Goal: Task Accomplishment & Management: Manage account settings

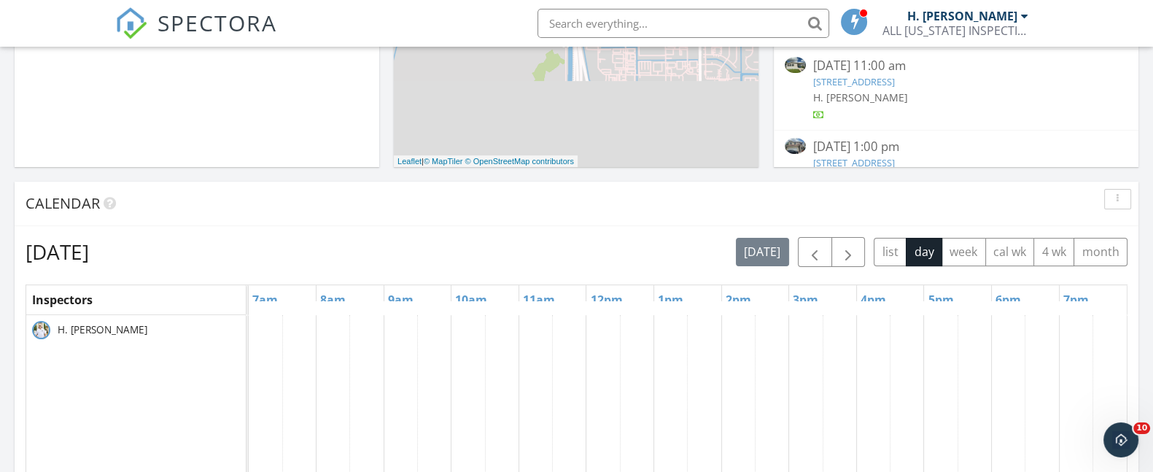
scroll to position [472, 0]
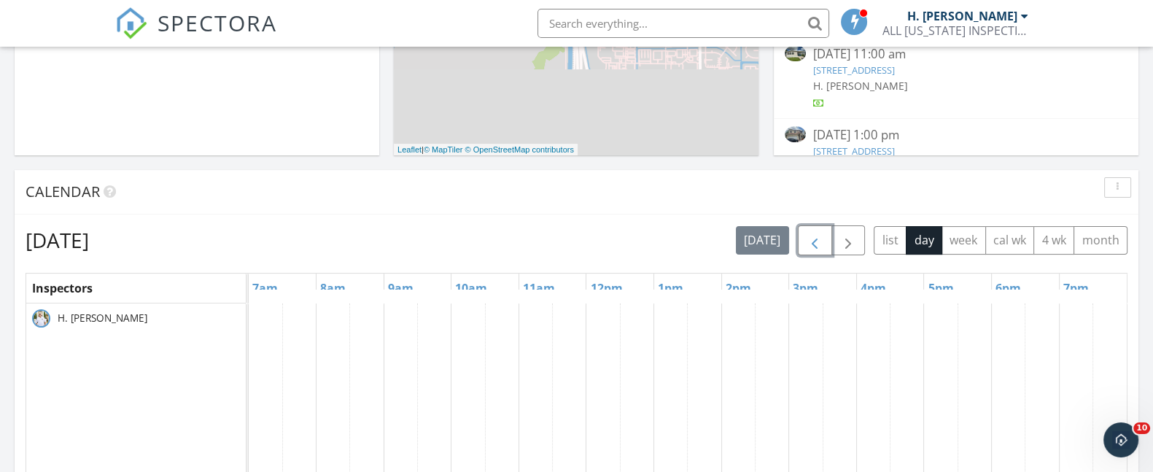
click at [809, 241] on span "button" at bounding box center [815, 241] width 18 height 18
click at [551, 312] on span "7005 NW 17th St, Margate 33063" at bounding box center [564, 313] width 82 height 13
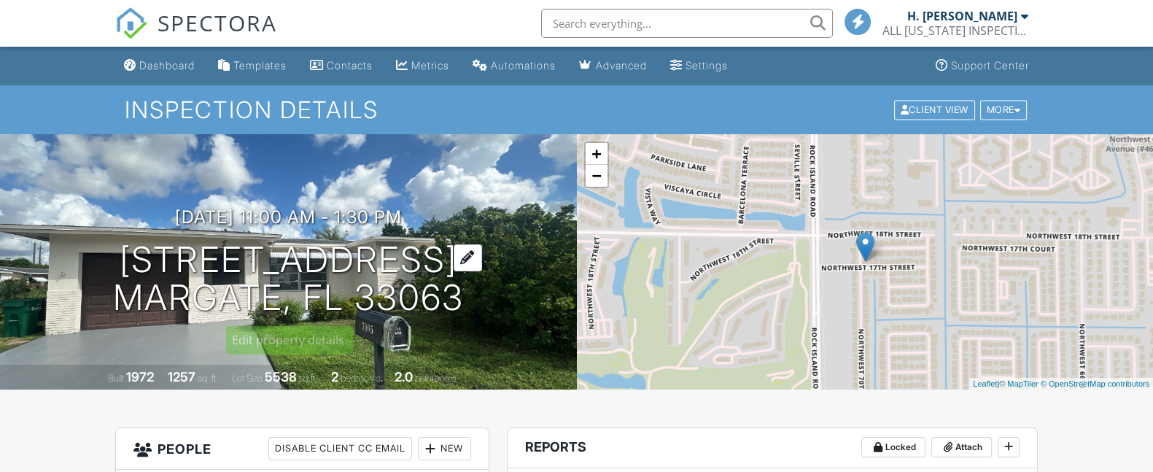
click at [471, 257] on div at bounding box center [468, 257] width 28 height 27
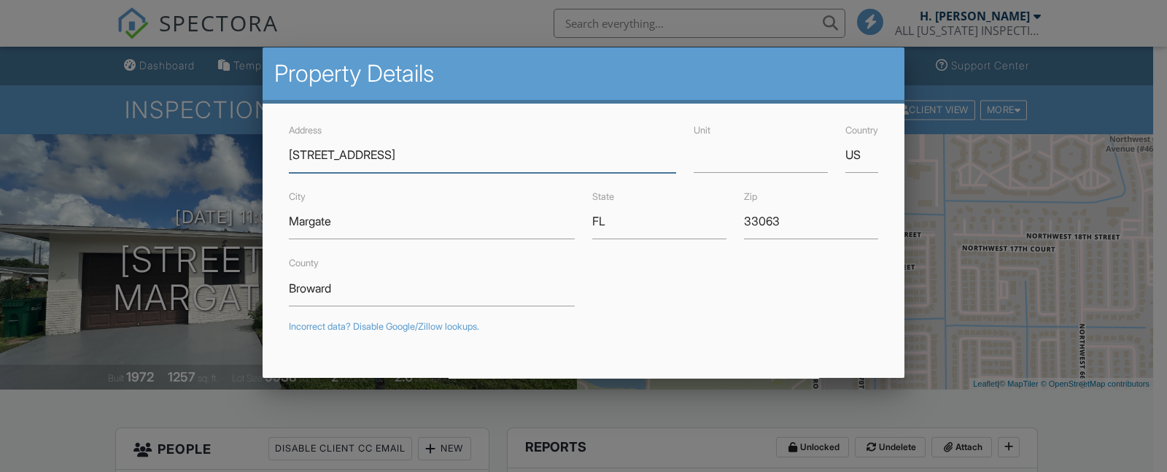
click at [352, 159] on input "7005 NW 17th St" at bounding box center [482, 155] width 387 height 36
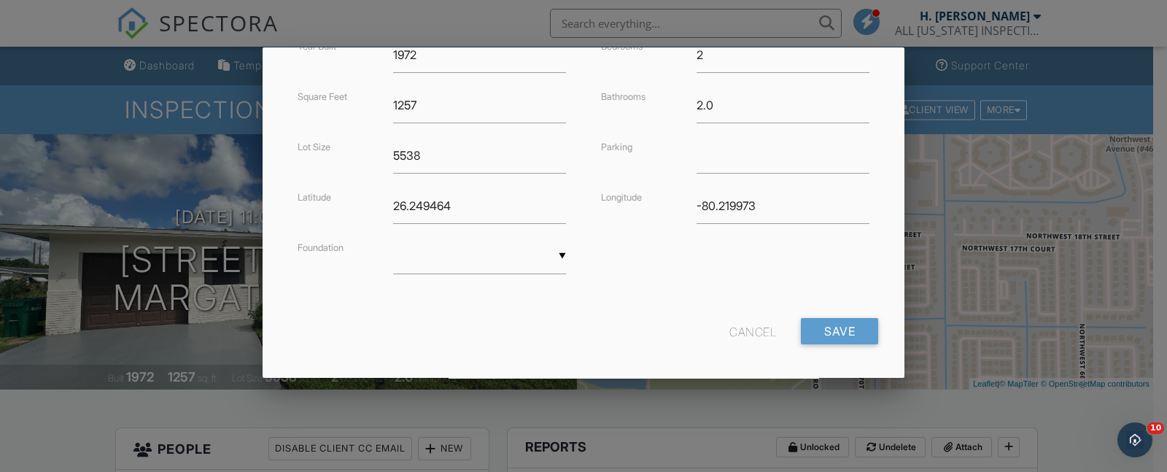
scroll to position [397, 0]
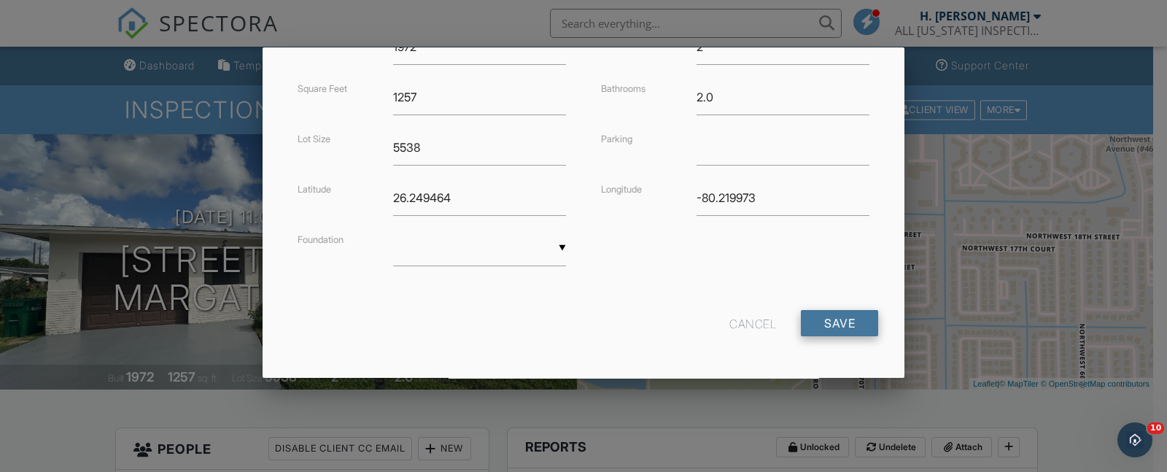
type input "[STREET_ADDRESS]"
click at [825, 328] on input "Save" at bounding box center [839, 323] width 77 height 26
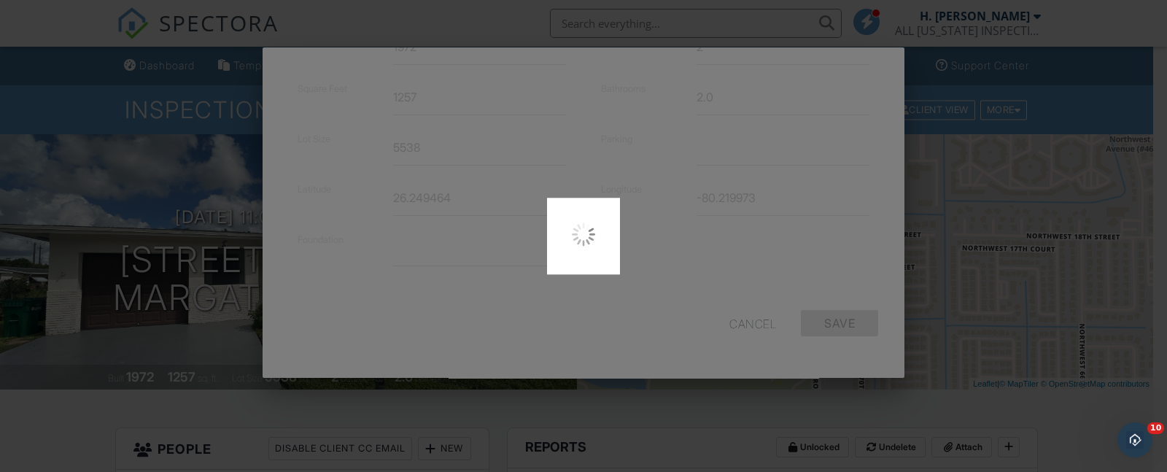
type input "26.2438871"
type input "-80.21989740000001"
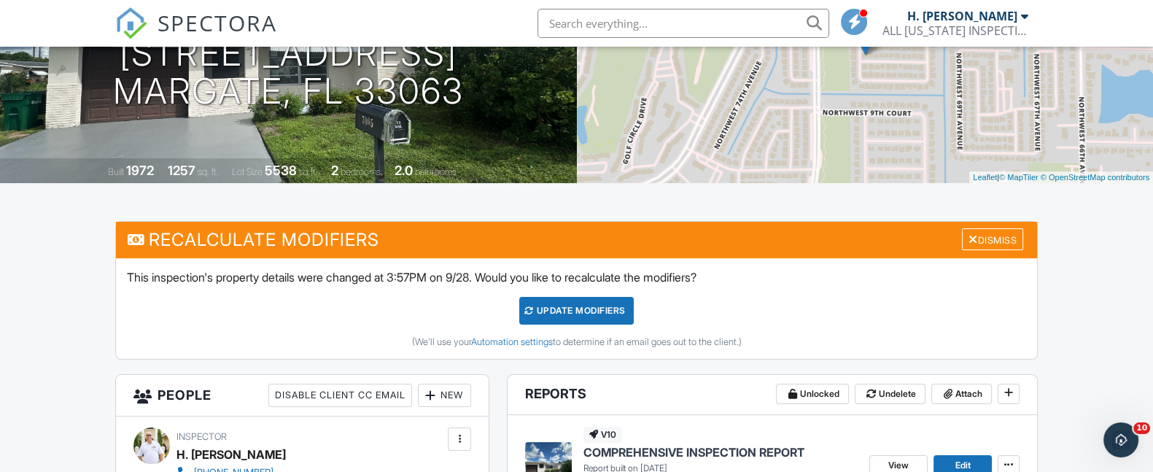
scroll to position [233, 0]
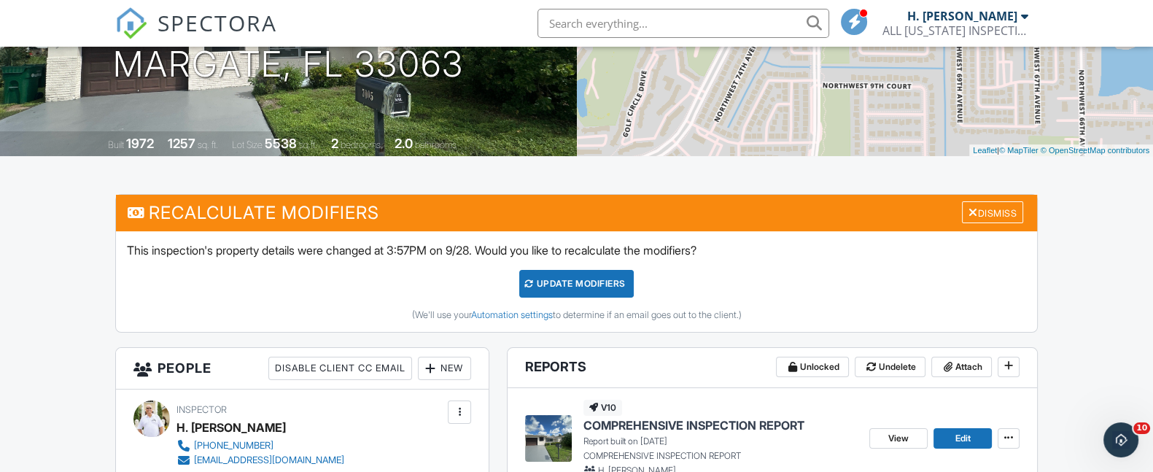
click at [604, 275] on div "UPDATE Modifiers" at bounding box center [576, 284] width 115 height 28
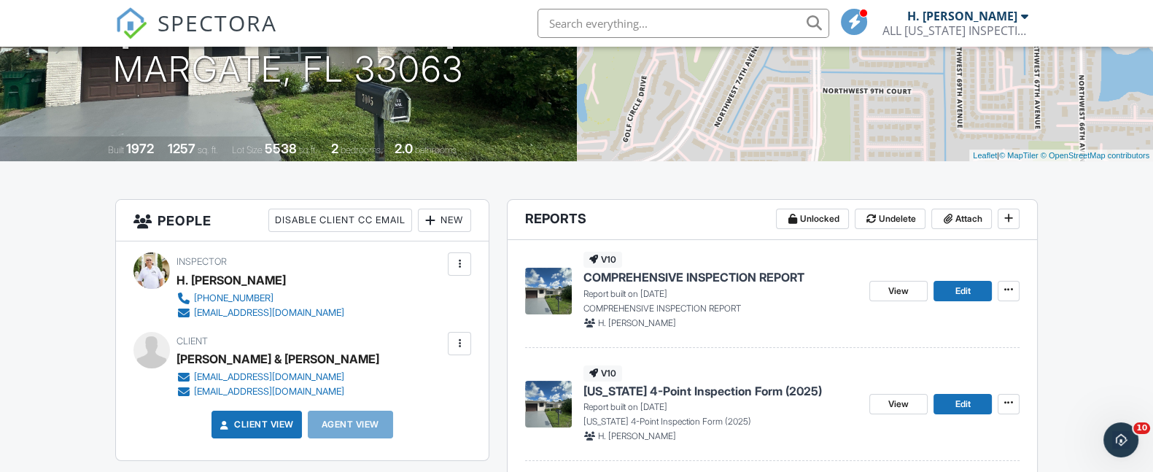
scroll to position [237, 0]
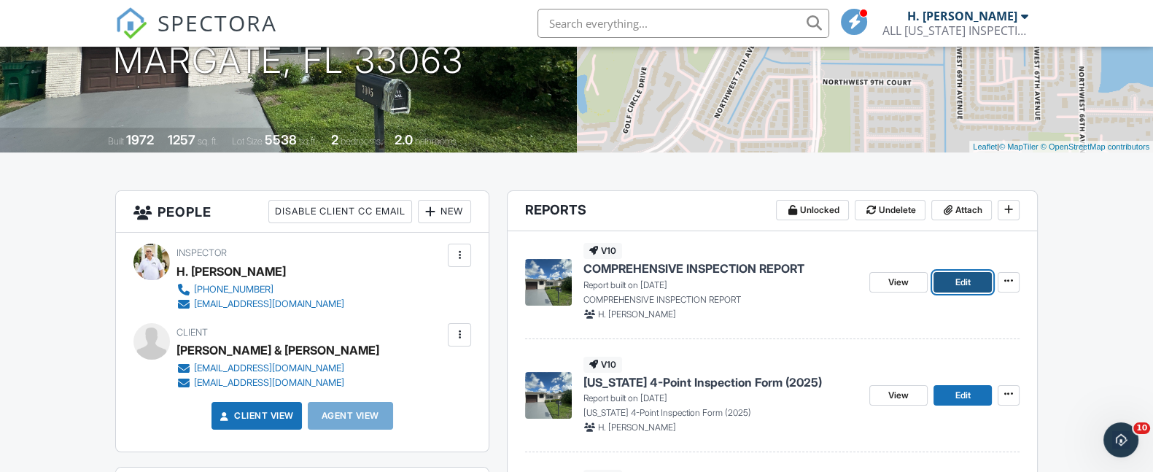
click at [952, 281] on link "Edit" at bounding box center [963, 282] width 58 height 20
